Goal: Find specific page/section: Find specific page/section

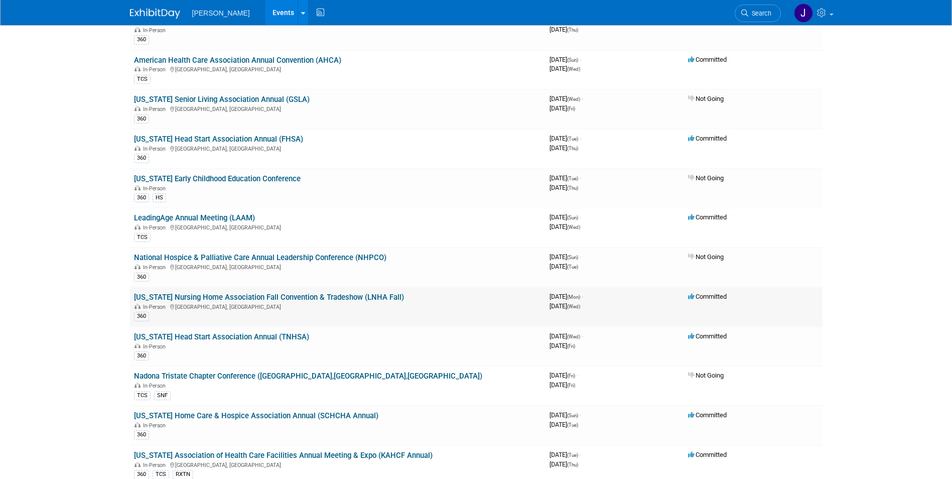
scroll to position [100, 0]
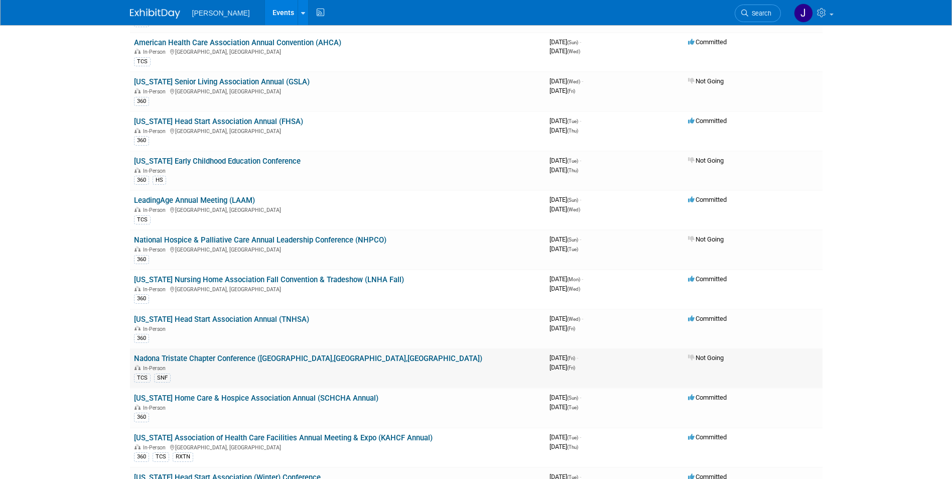
click at [699, 358] on span "Not Going" at bounding box center [706, 358] width 36 height 8
click at [200, 357] on link "Nadona Tristate Chapter Conference ([GEOGRAPHIC_DATA],[GEOGRAPHIC_DATA],[GEOGRA…" at bounding box center [308, 358] width 348 height 9
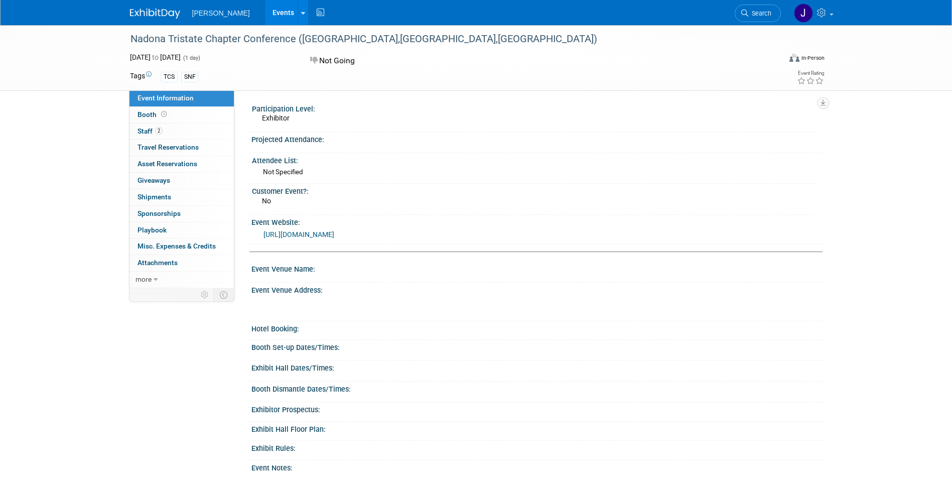
click at [323, 57] on div "Not Going" at bounding box center [418, 61] width 222 height 18
click at [309, 57] on div "Not Going" at bounding box center [418, 61] width 222 height 18
click at [320, 58] on div "Not Going" at bounding box center [418, 61] width 222 height 18
click at [140, 131] on span "Staff 2" at bounding box center [149, 131] width 25 height 8
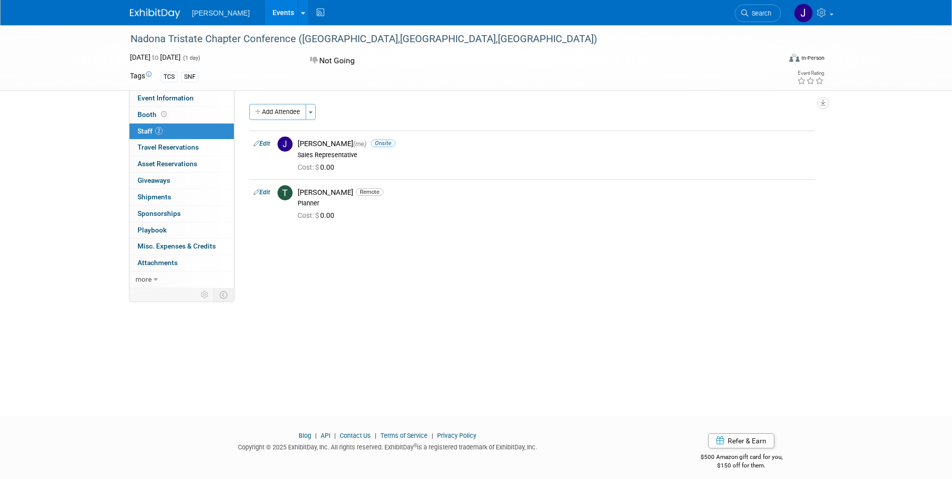
click at [295, 61] on div "Nov 14, 2025 to Nov 14, 2025 (1 day) Nov 14, 2025 to Nov 14, 2025" at bounding box center [211, 57] width 178 height 10
click at [168, 77] on div "TCS" at bounding box center [169, 77] width 17 height 11
click at [632, 39] on div "Nadona Tristate Chapter Conference ([GEOGRAPHIC_DATA],[GEOGRAPHIC_DATA],[GEOGRA…" at bounding box center [446, 39] width 639 height 18
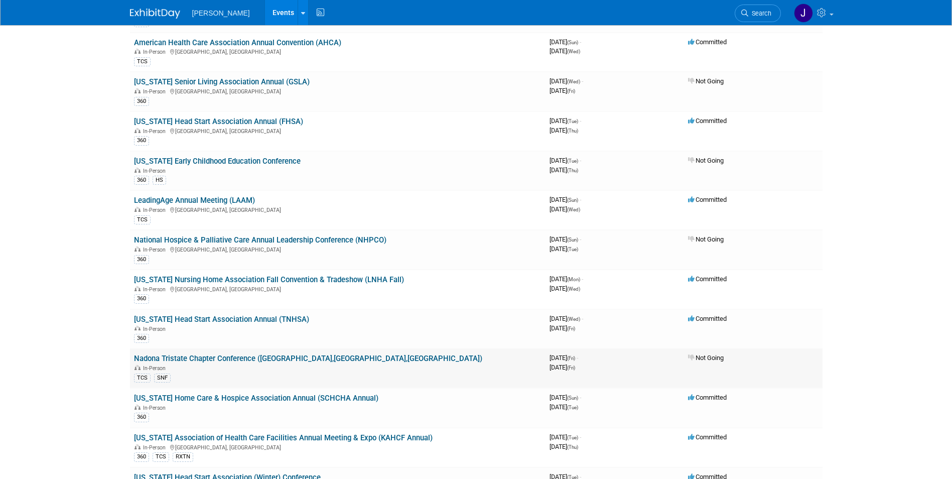
click at [690, 355] on icon at bounding box center [692, 357] width 8 height 7
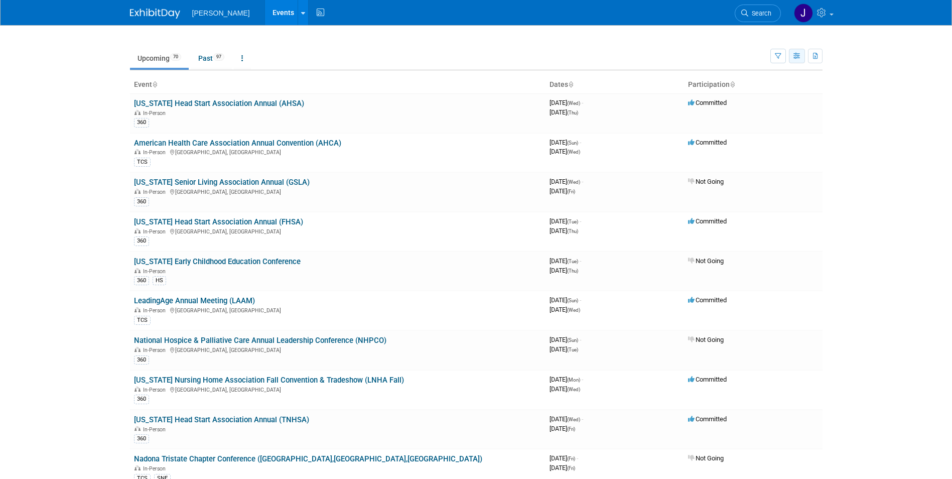
click at [797, 60] on button "button" at bounding box center [797, 56] width 16 height 15
click at [891, 260] on body "Turenne Events Recently Viewed Events: Skilled Nursing News RETHINK (SNNR) Chic…" at bounding box center [476, 239] width 952 height 479
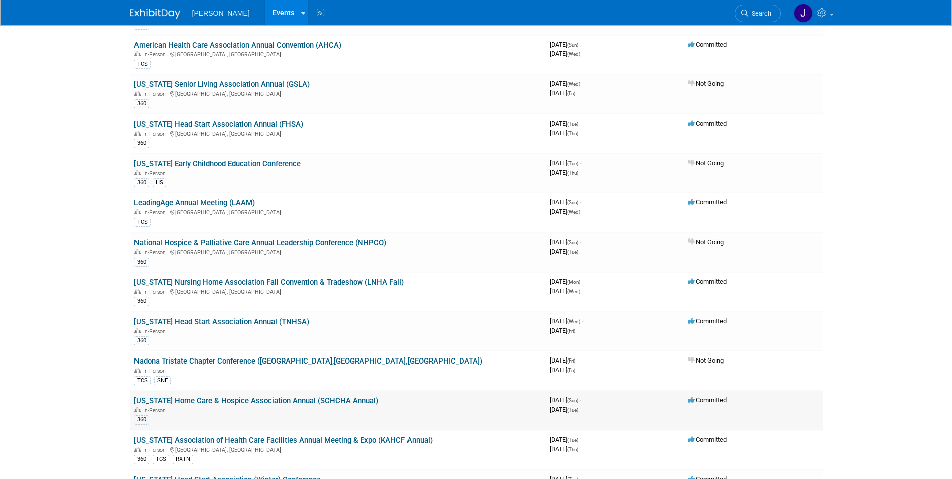
scroll to position [100, 0]
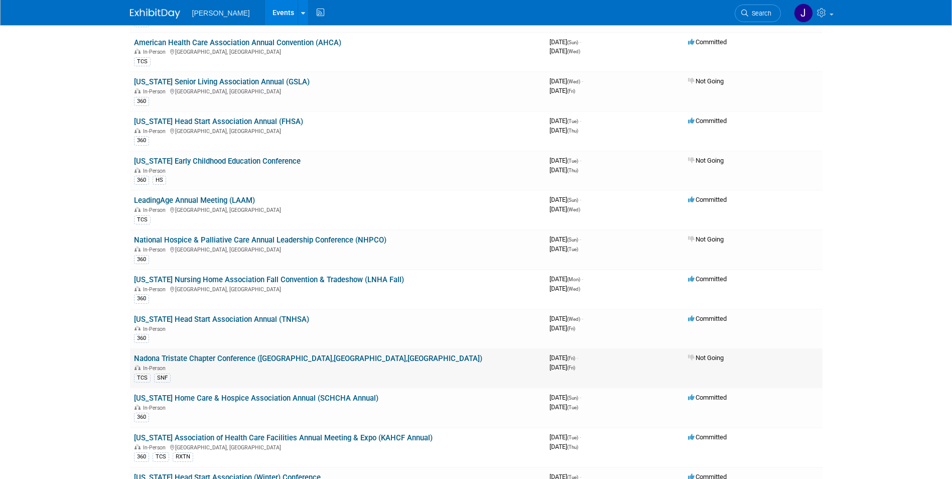
click at [241, 357] on link "Nadona Tristate Chapter Conference ([GEOGRAPHIC_DATA],[GEOGRAPHIC_DATA],[GEOGRA…" at bounding box center [308, 358] width 348 height 9
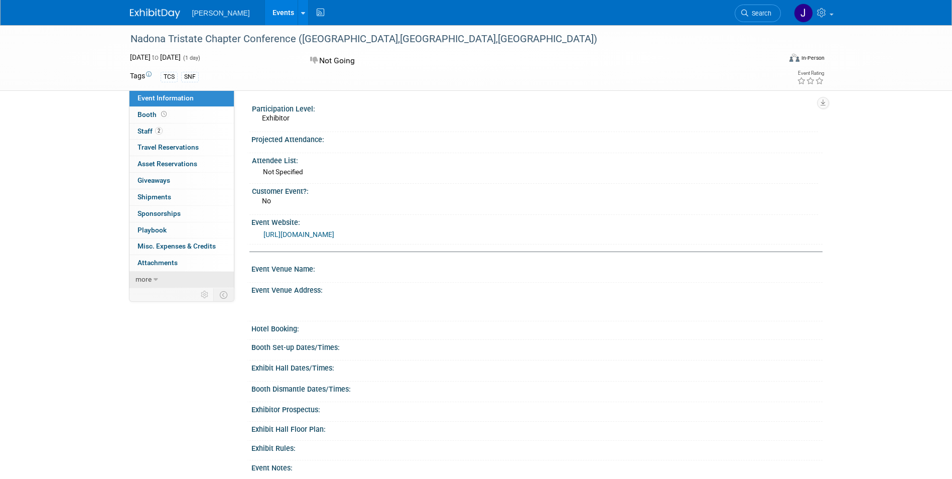
click at [154, 280] on icon at bounding box center [156, 279] width 5 height 7
